Goal: Find specific page/section

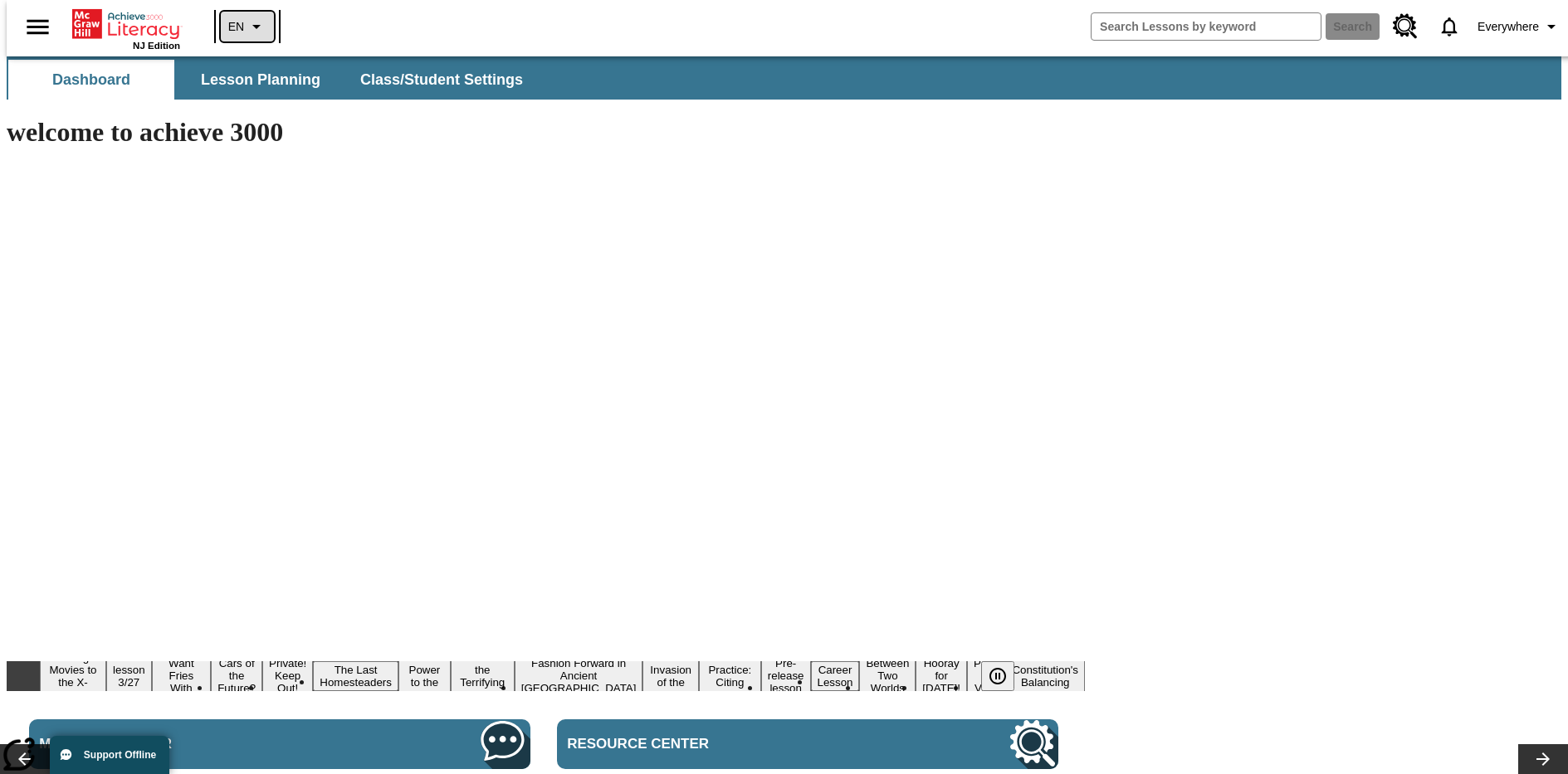
click at [246, 27] on icon "Language: EN, Select a language" at bounding box center [256, 27] width 20 height 20
